Goal: Check status: Check status

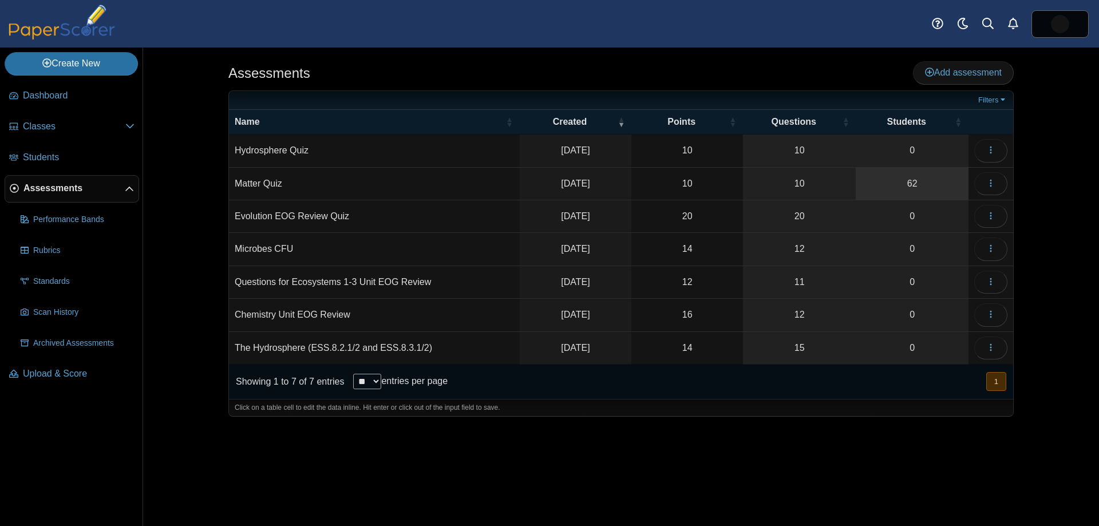
click at [889, 180] on link "62" at bounding box center [911, 184] width 113 height 32
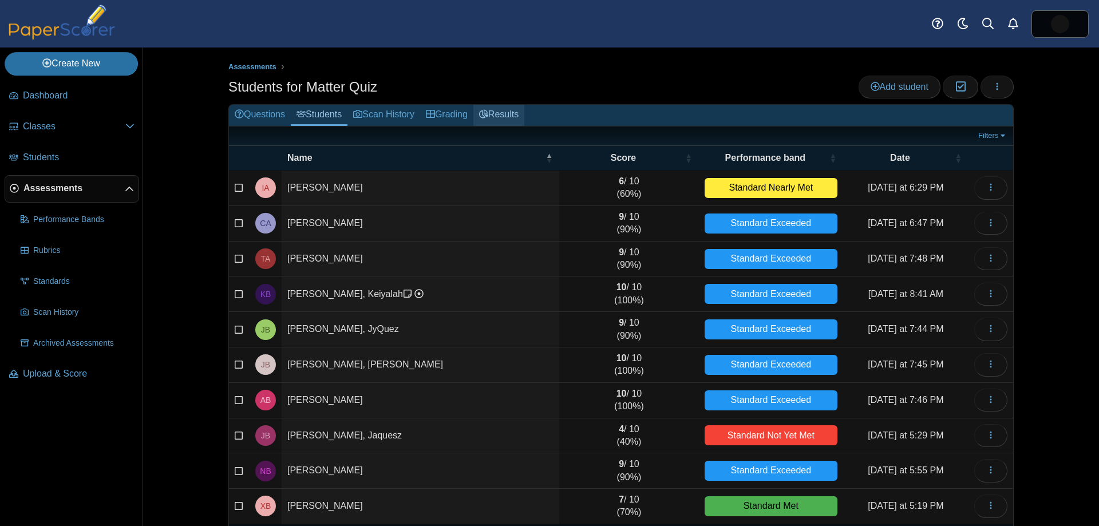
click at [497, 111] on link "Results" at bounding box center [498, 115] width 51 height 21
